Goal: Transaction & Acquisition: Purchase product/service

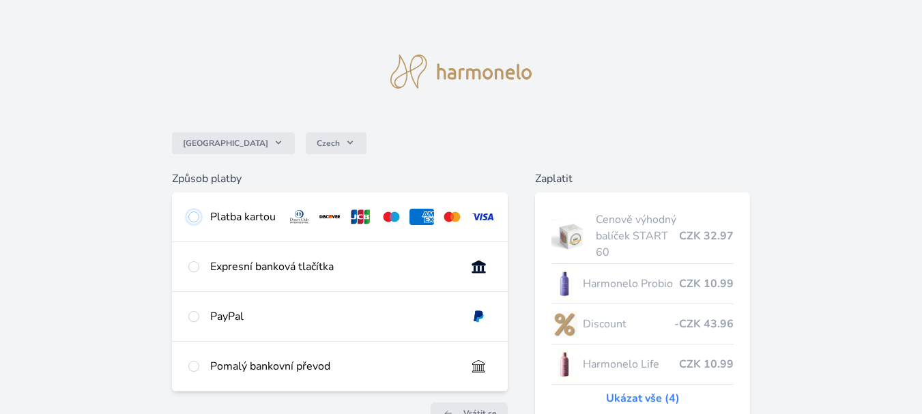
click at [194, 217] on input "radio" at bounding box center [193, 217] width 11 height 11
radio input "true"
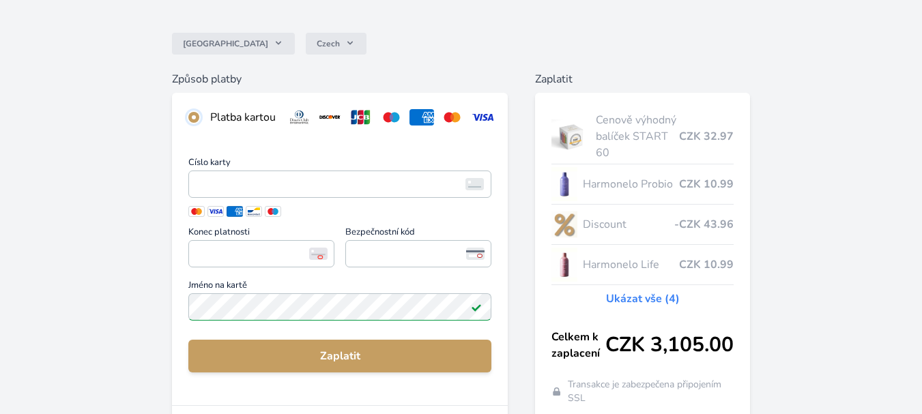
scroll to position [104, 0]
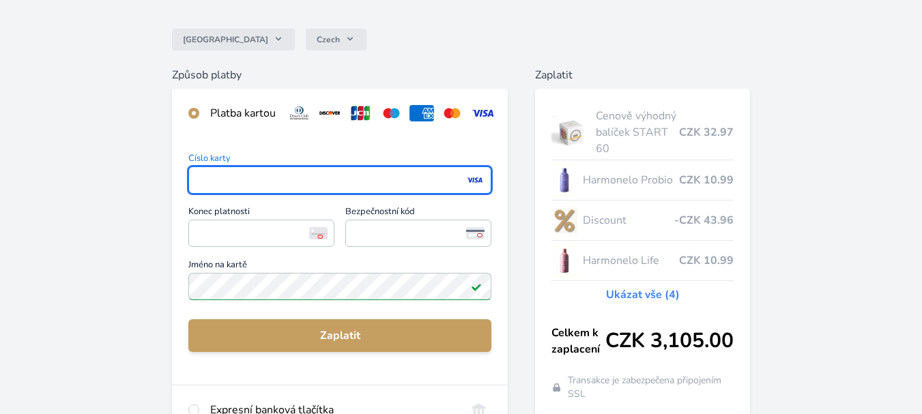
click at [76, 200] on div "Česko Czech Způsob platby Platba kartou Číslo karty <p>Your browser does not su…" at bounding box center [461, 251] width 922 height 710
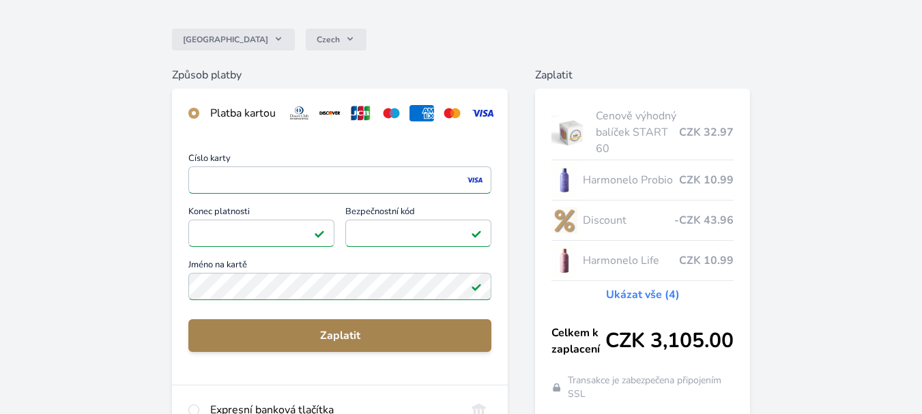
click at [326, 341] on span "Zaplatit" at bounding box center [339, 336] width 281 height 16
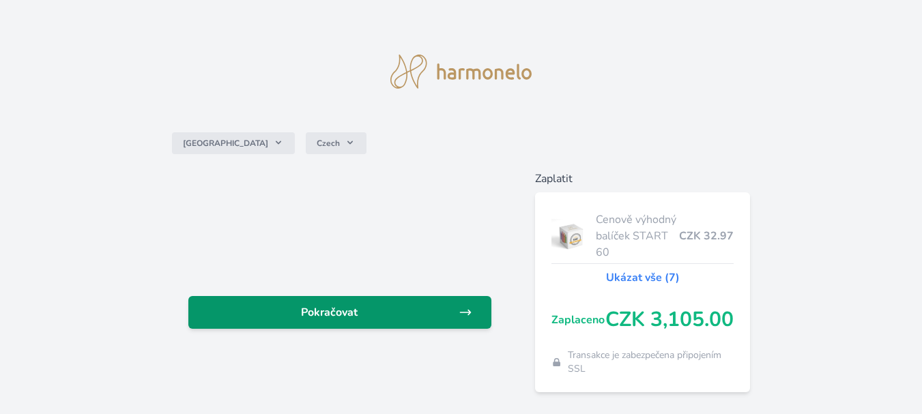
click at [322, 315] on span "Pokračovat" at bounding box center [328, 312] width 259 height 16
